Goal: Use online tool/utility: Utilize a website feature to perform a specific function

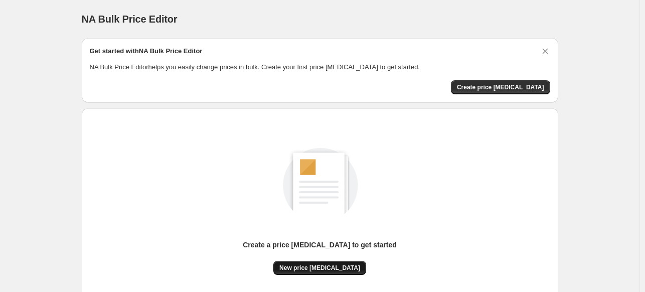
click at [306, 265] on span "New price [MEDICAL_DATA]" at bounding box center [319, 268] width 81 height 8
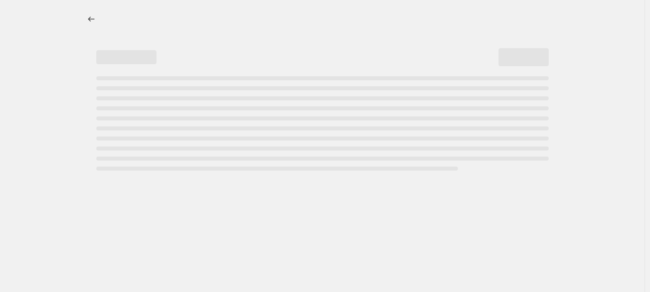
select select "percentage"
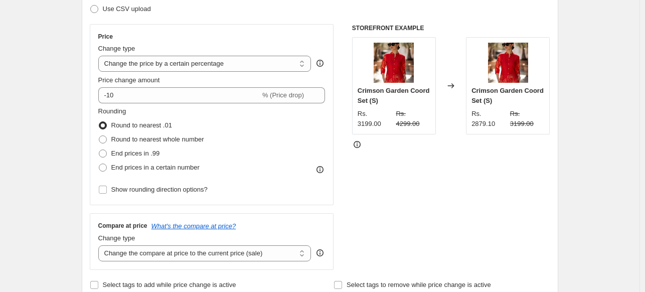
scroll to position [162, 0]
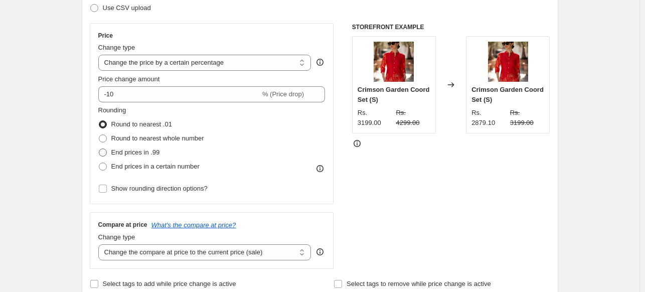
click at [138, 152] on span "End prices in .99" at bounding box center [135, 152] width 49 height 8
click at [99, 149] on input "End prices in .99" at bounding box center [99, 148] width 1 height 1
radio input "true"
click at [135, 163] on span "End prices in a certain number" at bounding box center [155, 167] width 88 height 8
click at [99, 163] on input "End prices in a certain number" at bounding box center [99, 163] width 1 height 1
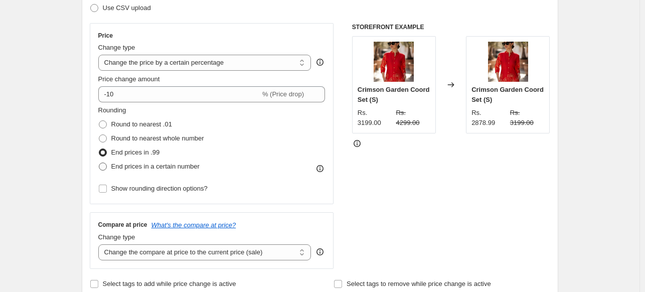
radio input "true"
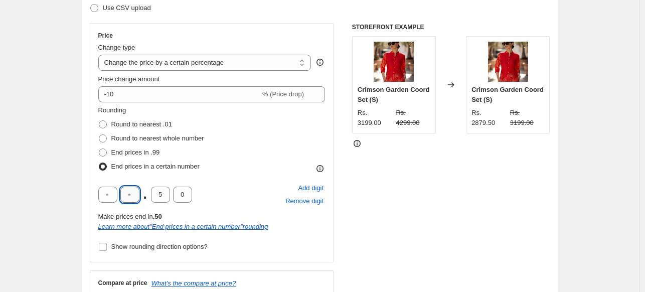
click at [133, 192] on input "text" at bounding box center [129, 195] width 19 height 16
type input "9"
click at [107, 198] on input "text" at bounding box center [107, 195] width 19 height 16
type input "9"
click at [163, 192] on input "5" at bounding box center [160, 195] width 19 height 16
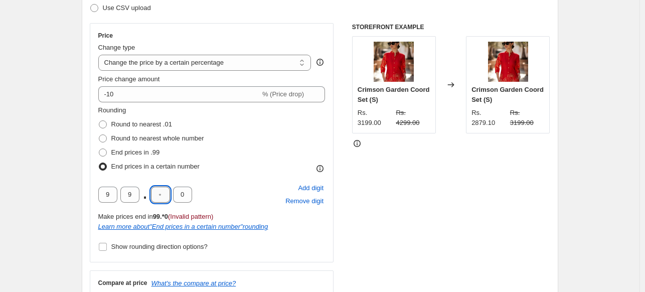
type input "0"
click at [140, 247] on span "Show rounding direction options?" at bounding box center [159, 247] width 96 height 8
click at [107, 247] on input "Show rounding direction options?" at bounding box center [103, 247] width 8 height 8
checkbox input "true"
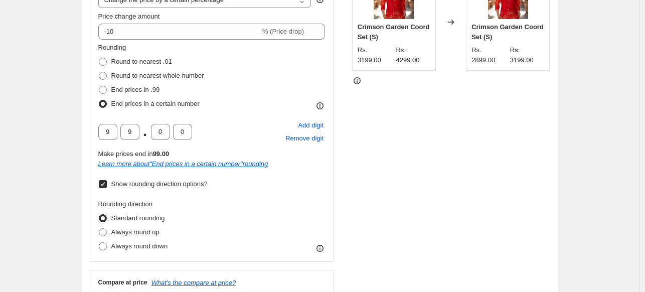
scroll to position [225, 0]
click at [156, 230] on span "Always round up" at bounding box center [135, 232] width 48 height 8
click at [99, 228] on input "Always round up" at bounding box center [99, 228] width 1 height 1
radio input "true"
click at [153, 218] on span "Standard rounding" at bounding box center [138, 218] width 54 height 8
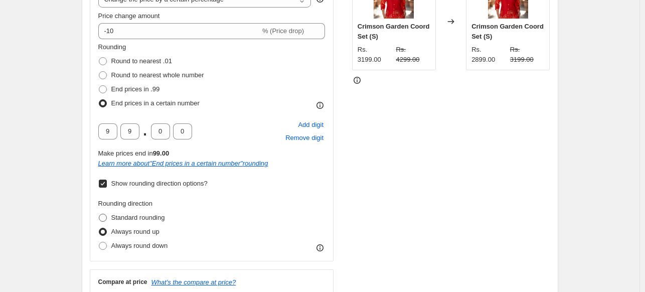
click at [99, 214] on input "Standard rounding" at bounding box center [99, 214] width 1 height 1
radio input "true"
click at [294, 142] on span "Remove digit" at bounding box center [304, 138] width 38 height 10
click at [308, 124] on span "Add digit" at bounding box center [311, 125] width 26 height 10
click at [114, 136] on input "text" at bounding box center [107, 131] width 19 height 16
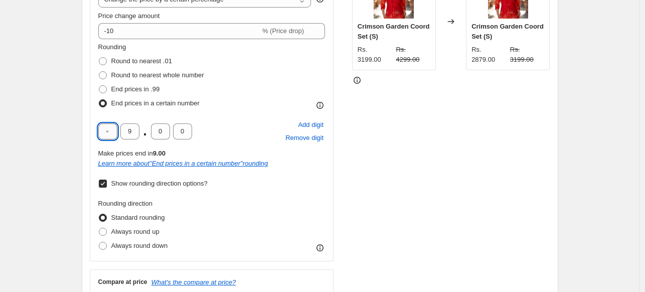
type input "9"
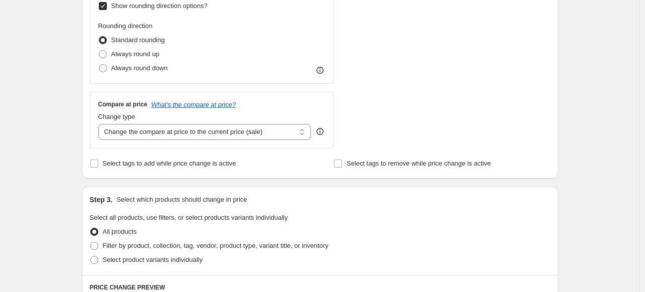
scroll to position [403, 0]
click at [136, 130] on select "Change the compare at price to the current price (sale) Change the compare at p…" at bounding box center [204, 131] width 213 height 16
select select "percentage"
click at [100, 123] on select "Change the compare at price to the current price (sale) Change the compare at p…" at bounding box center [204, 131] width 213 height 16
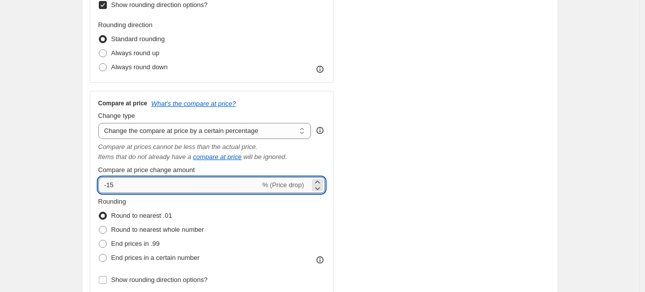
click at [155, 186] on input "-15" at bounding box center [179, 185] width 162 height 16
type input "-1"
type input "1"
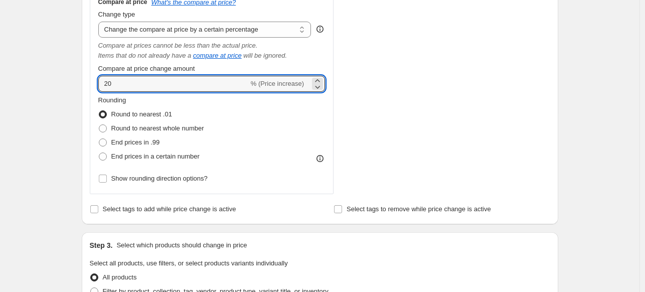
scroll to position [509, 0]
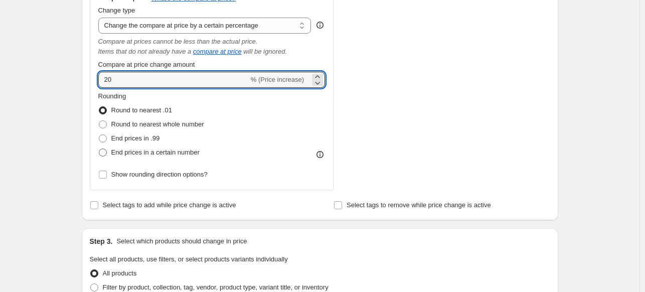
type input "20"
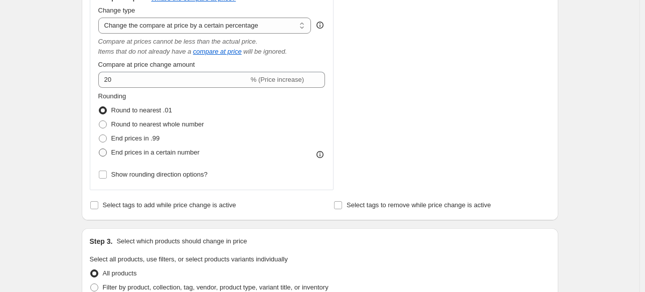
click at [138, 149] on span "End prices in a certain number" at bounding box center [155, 152] width 88 height 8
click at [99, 149] on input "End prices in a certain number" at bounding box center [99, 148] width 1 height 1
radio input "true"
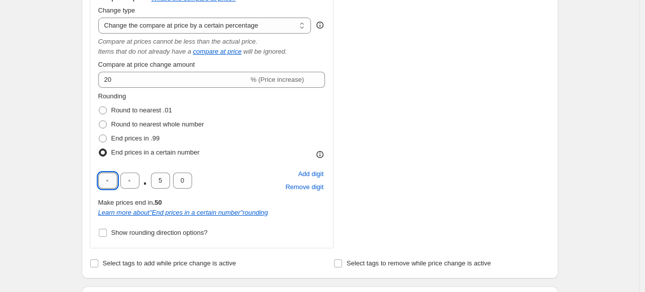
click at [110, 182] on input "text" at bounding box center [107, 181] width 19 height 16
type input "9"
type input "0"
click at [224, 176] on div "9 9 . 0 0 Add digit Remove digit" at bounding box center [211, 181] width 227 height 26
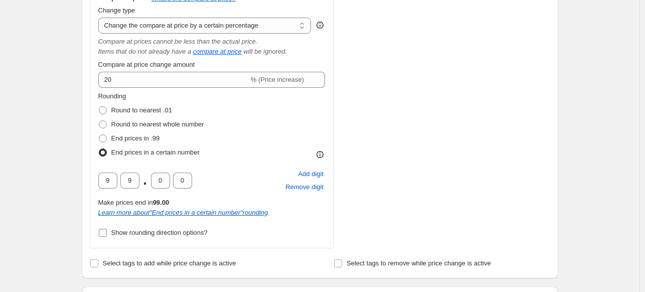
click at [174, 233] on span "Show rounding direction options?" at bounding box center [159, 233] width 96 height 8
click at [107, 233] on input "Show rounding direction options?" at bounding box center [103, 233] width 8 height 8
checkbox input "true"
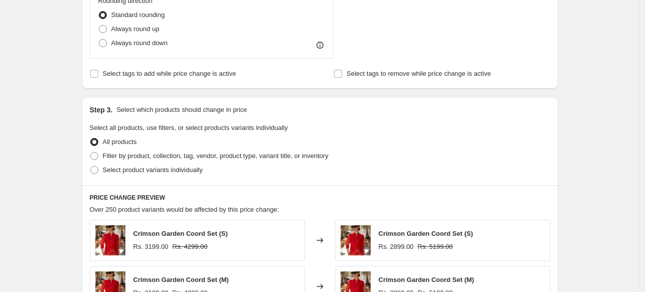
scroll to position [761, 0]
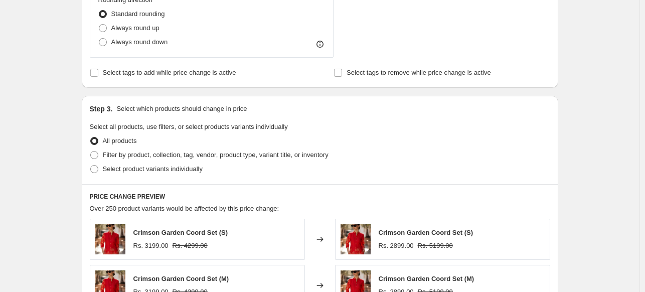
click at [124, 137] on span "All products" at bounding box center [120, 141] width 34 height 8
click at [91, 137] on input "All products" at bounding box center [90, 137] width 1 height 1
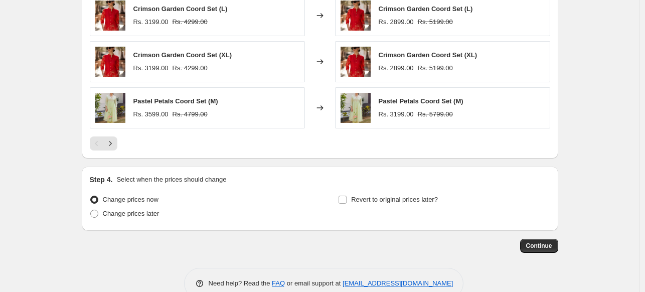
scroll to position [1099, 0]
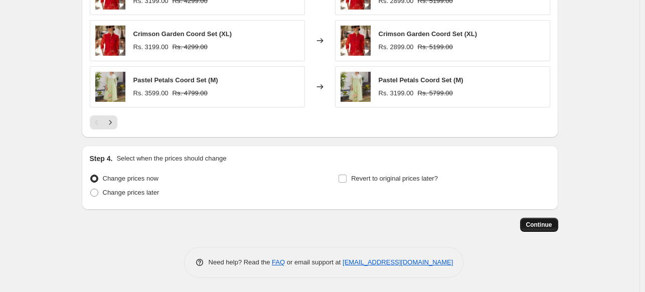
click at [533, 219] on button "Continue" at bounding box center [539, 225] width 38 height 14
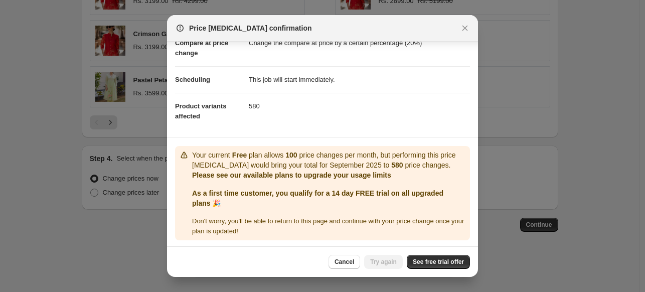
scroll to position [57, 0]
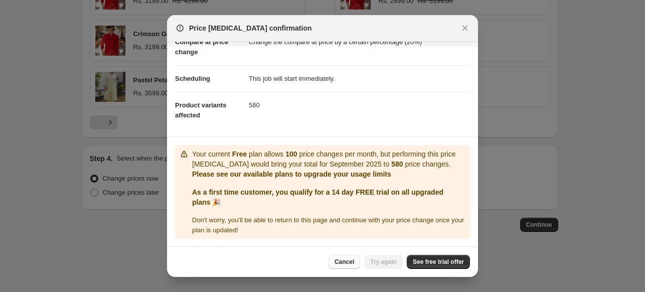
click at [342, 257] on button "Cancel" at bounding box center [345, 262] width 32 height 14
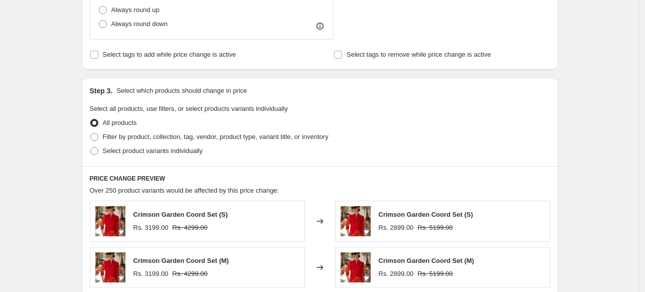
scroll to position [787, 0]
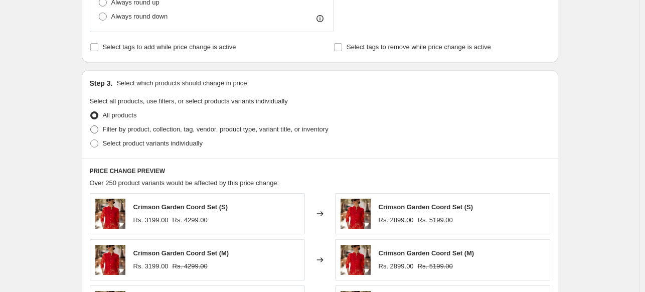
click at [152, 129] on span "Filter by product, collection, tag, vendor, product type, variant title, or inv…" at bounding box center [216, 129] width 226 height 8
click at [91, 126] on input "Filter by product, collection, tag, vendor, product type, variant title, or inv…" at bounding box center [90, 125] width 1 height 1
radio input "true"
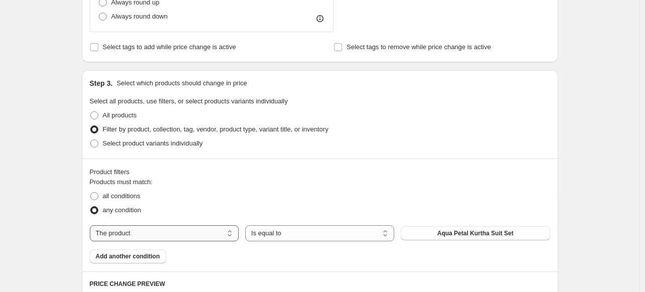
click at [120, 232] on select "The product The product's collection The product's tag The product's vendor The…" at bounding box center [164, 233] width 149 height 16
click at [204, 234] on select "The product The product's collection The product's tag The product's vendor The…" at bounding box center [164, 233] width 149 height 16
select select "product_type"
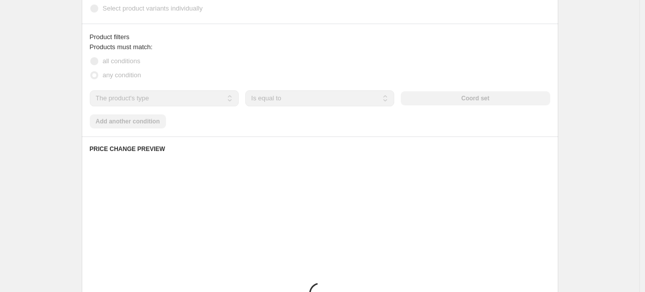
scroll to position [922, 0]
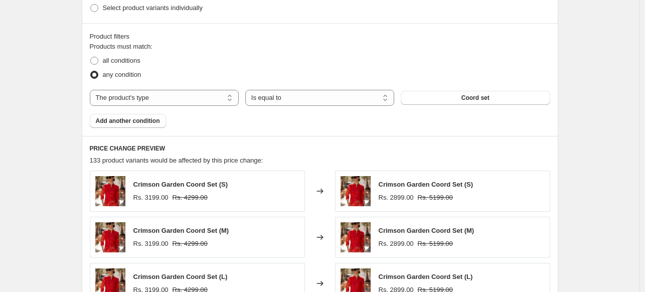
click at [526, 125] on div "Products must match: all conditions any condition The product The product's col…" at bounding box center [320, 85] width 460 height 86
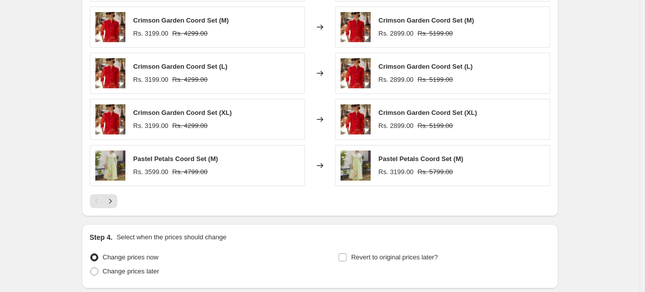
scroll to position [1166, 0]
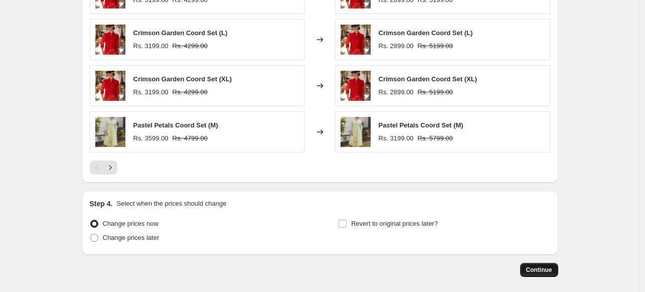
click at [538, 272] on span "Continue" at bounding box center [539, 270] width 26 height 8
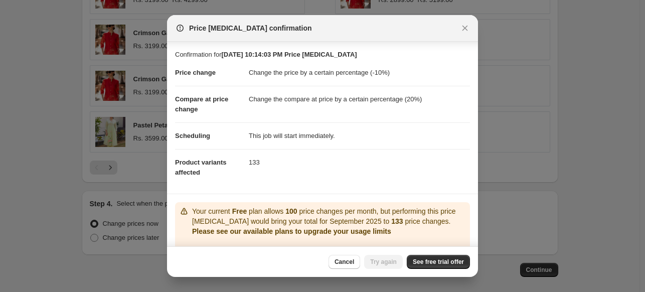
scroll to position [57, 0]
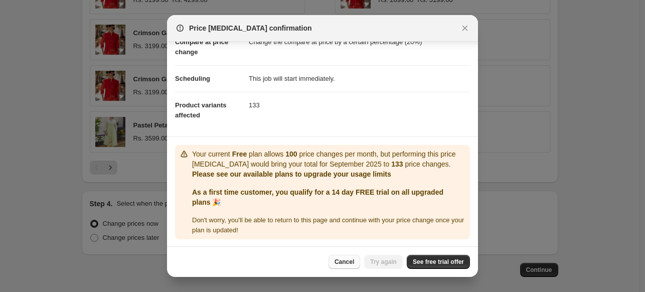
click at [344, 261] on span "Cancel" at bounding box center [345, 262] width 20 height 8
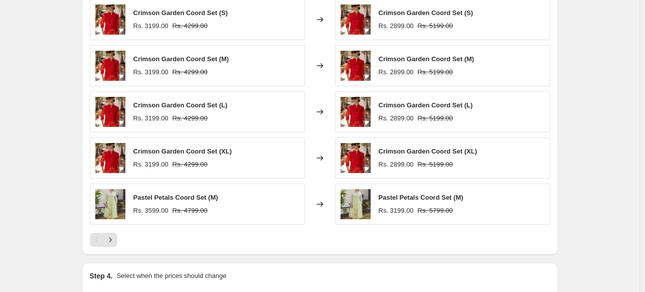
scroll to position [1120, 0]
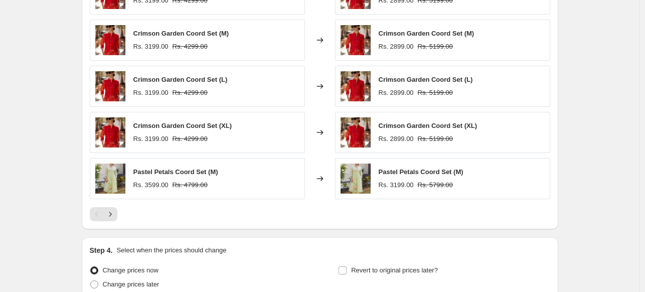
click at [147, 184] on div "Rs. 3599.00" at bounding box center [150, 185] width 35 height 10
click at [114, 212] on icon "Next" at bounding box center [110, 214] width 10 height 10
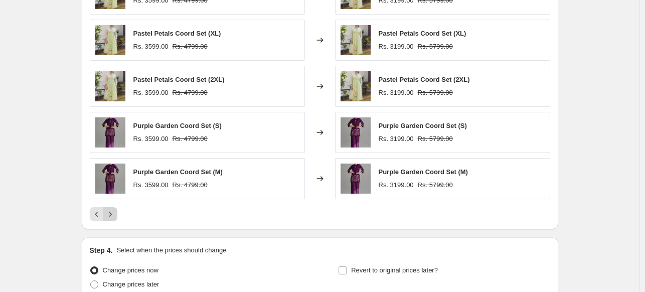
click at [114, 212] on icon "Next" at bounding box center [110, 214] width 10 height 10
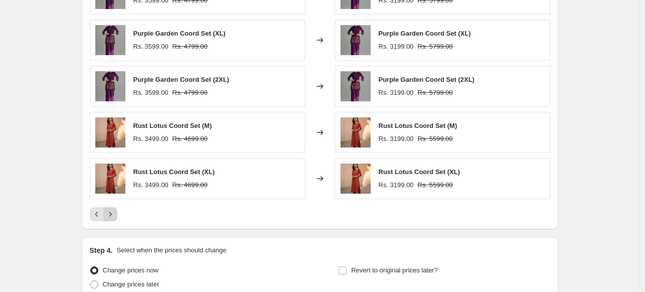
click at [114, 212] on icon "Next" at bounding box center [110, 214] width 10 height 10
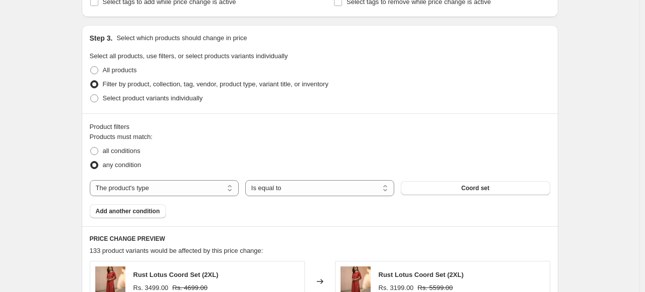
scroll to position [832, 0]
click at [185, 189] on select "The product The product's collection The product's tag The product's vendor The…" at bounding box center [164, 189] width 149 height 16
click at [180, 207] on div "Products must match: all conditions any condition The product The product's col…" at bounding box center [320, 175] width 460 height 86
click at [154, 211] on span "Add another condition" at bounding box center [128, 212] width 64 height 8
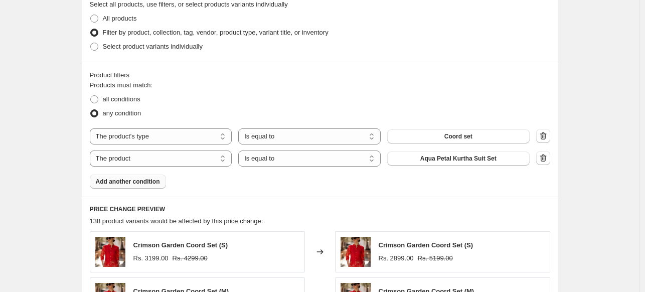
scroll to position [890, 0]
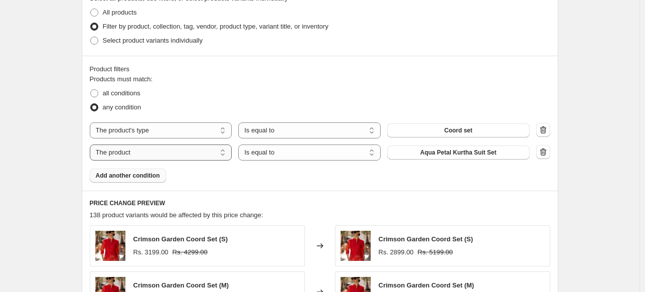
click at [157, 150] on select "The product The product's collection The product's tag The product's vendor The…" at bounding box center [161, 152] width 142 height 16
select select "inventory_quantity"
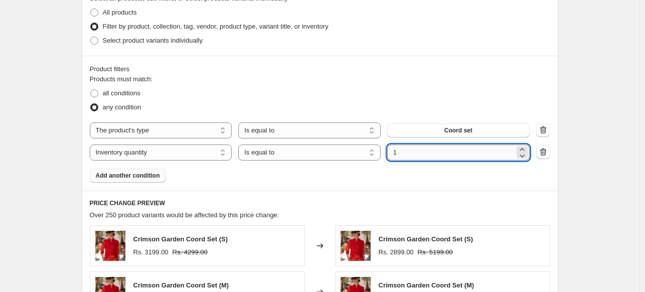
click at [409, 145] on input "1" at bounding box center [450, 152] width 127 height 16
click at [414, 158] on input "-11" at bounding box center [450, 152] width 127 height 16
type input "-1"
click at [543, 152] on icon "button" at bounding box center [543, 152] width 7 height 8
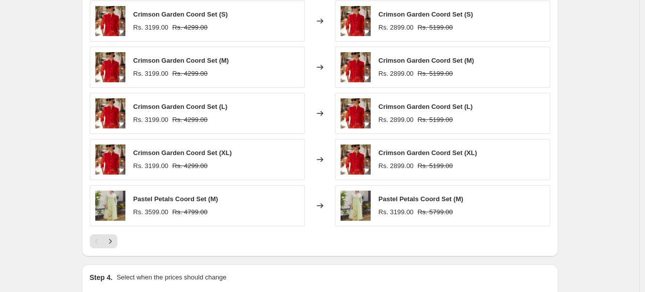
scroll to position [1211, 0]
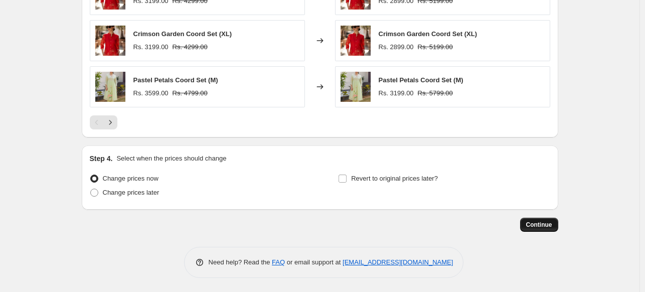
click at [541, 227] on span "Continue" at bounding box center [539, 225] width 26 height 8
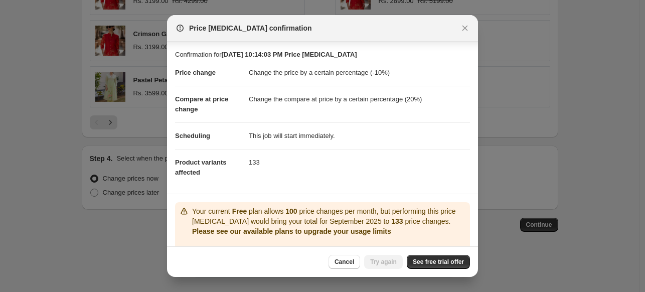
scroll to position [57, 0]
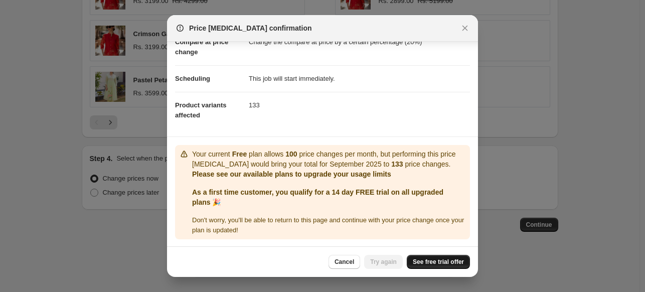
click at [424, 258] on span "See free trial offer" at bounding box center [438, 262] width 51 height 8
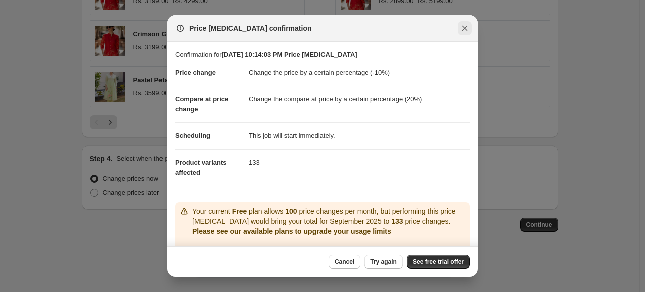
click at [471, 30] on button "Close" at bounding box center [465, 28] width 14 height 14
